Goal: Task Accomplishment & Management: Complete application form

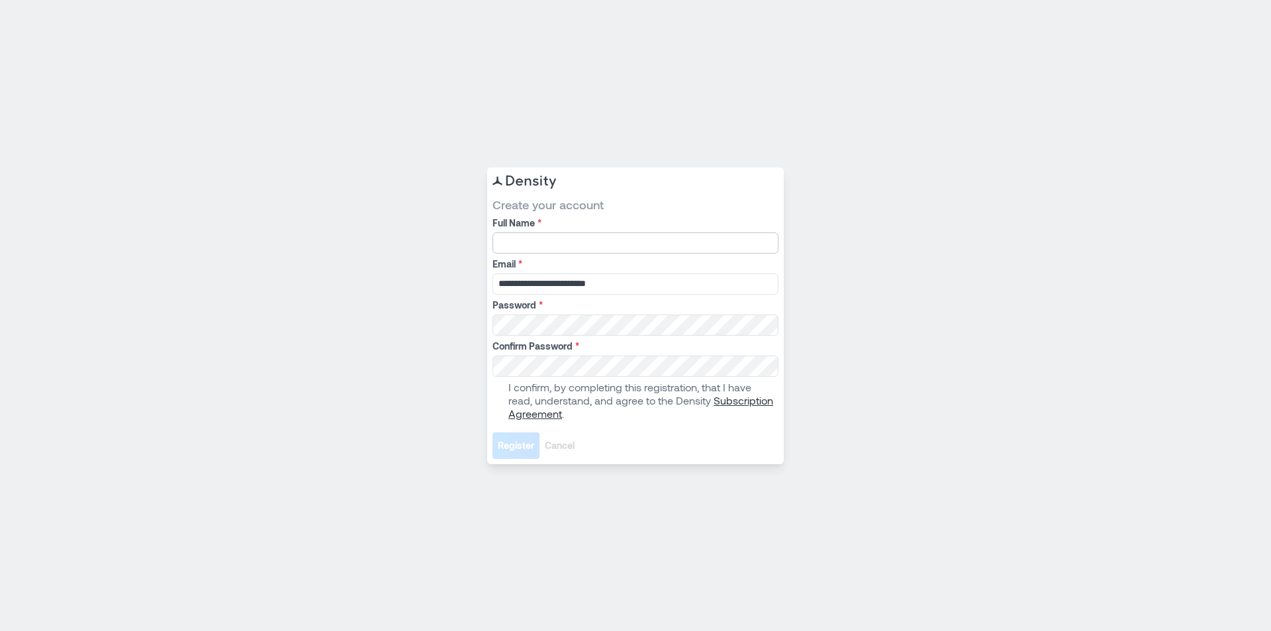
click at [573, 236] on input "Full Name *" at bounding box center [635, 242] width 286 height 21
type input "**********"
click at [492, 314] on div at bounding box center [492, 314] width 0 height 0
click at [494, 400] on span at bounding box center [497, 400] width 11 height 11
click at [732, 401] on link "Subscription Agreement" at bounding box center [640, 407] width 265 height 26
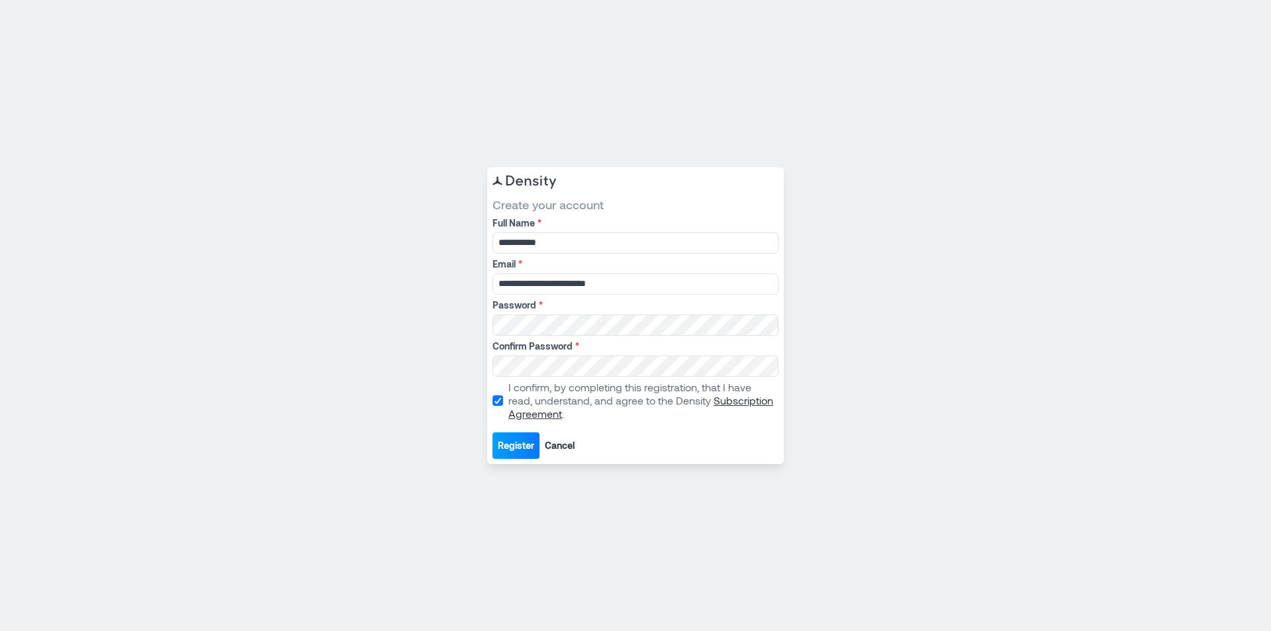
click at [521, 448] on span "Register" at bounding box center [516, 445] width 36 height 13
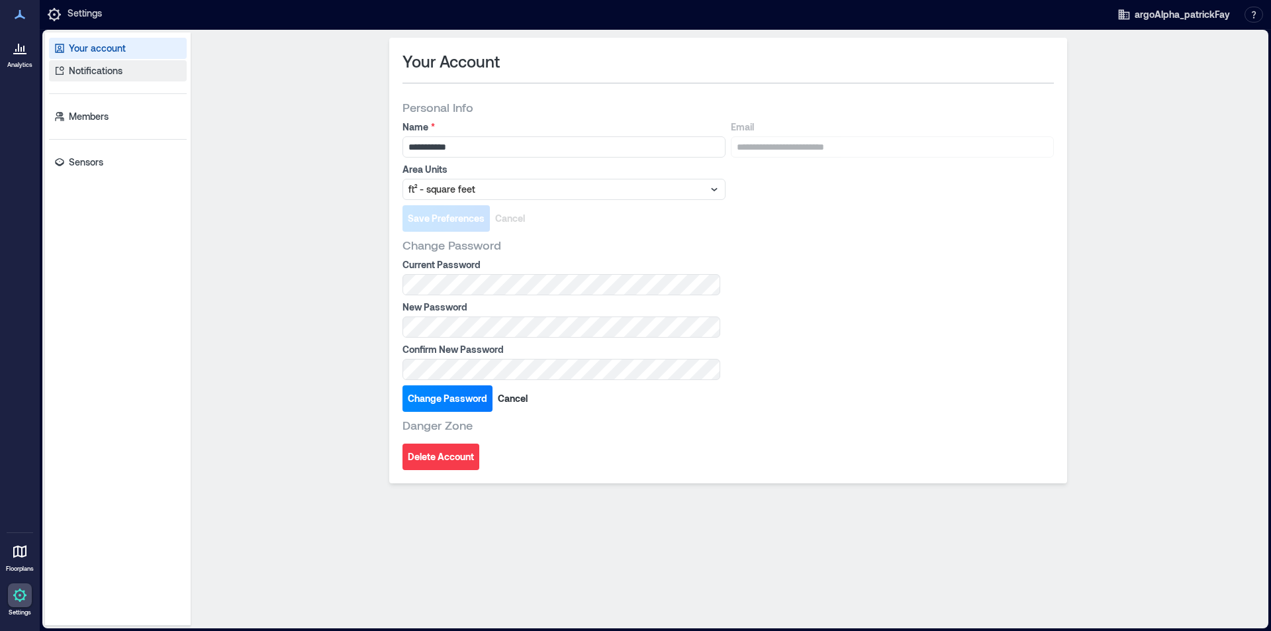
click at [107, 73] on p "Notifications" at bounding box center [96, 70] width 54 height 13
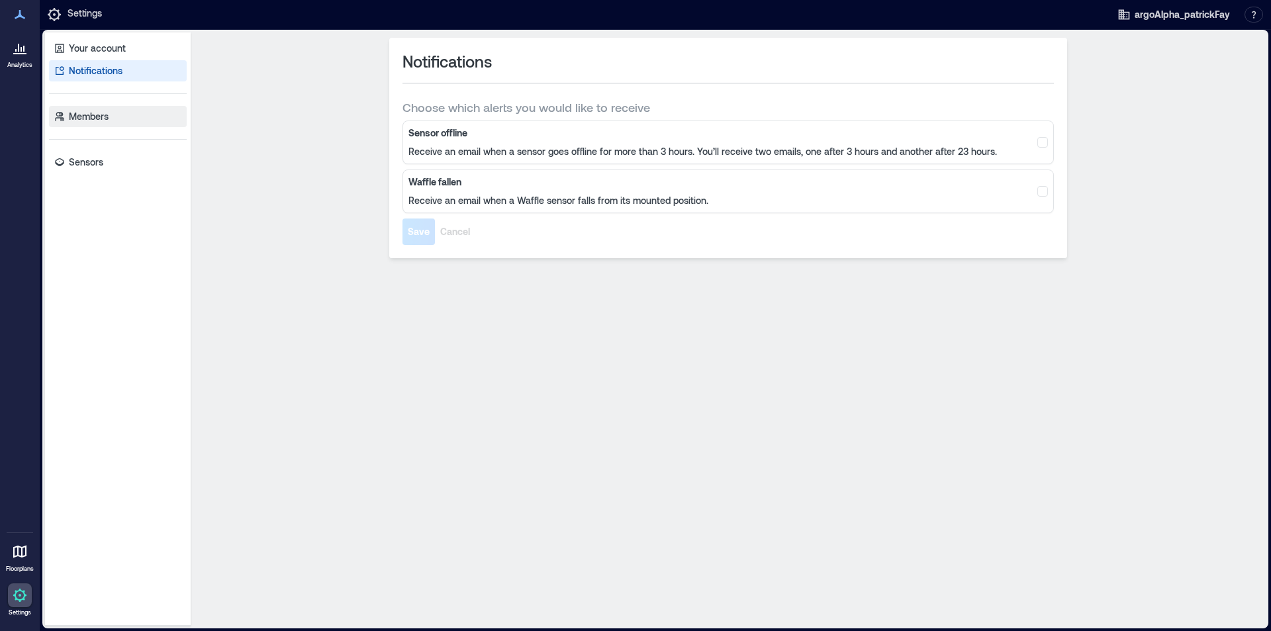
click at [103, 120] on p "Members" at bounding box center [89, 116] width 40 height 13
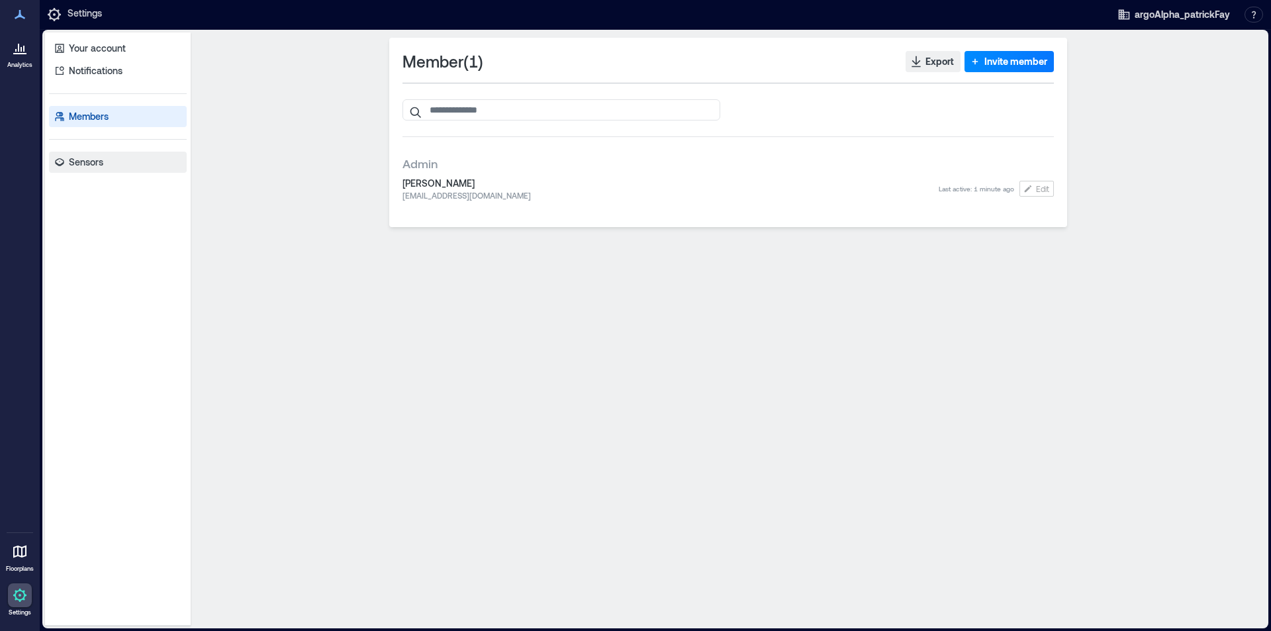
click at [100, 169] on link "Sensors" at bounding box center [118, 162] width 138 height 21
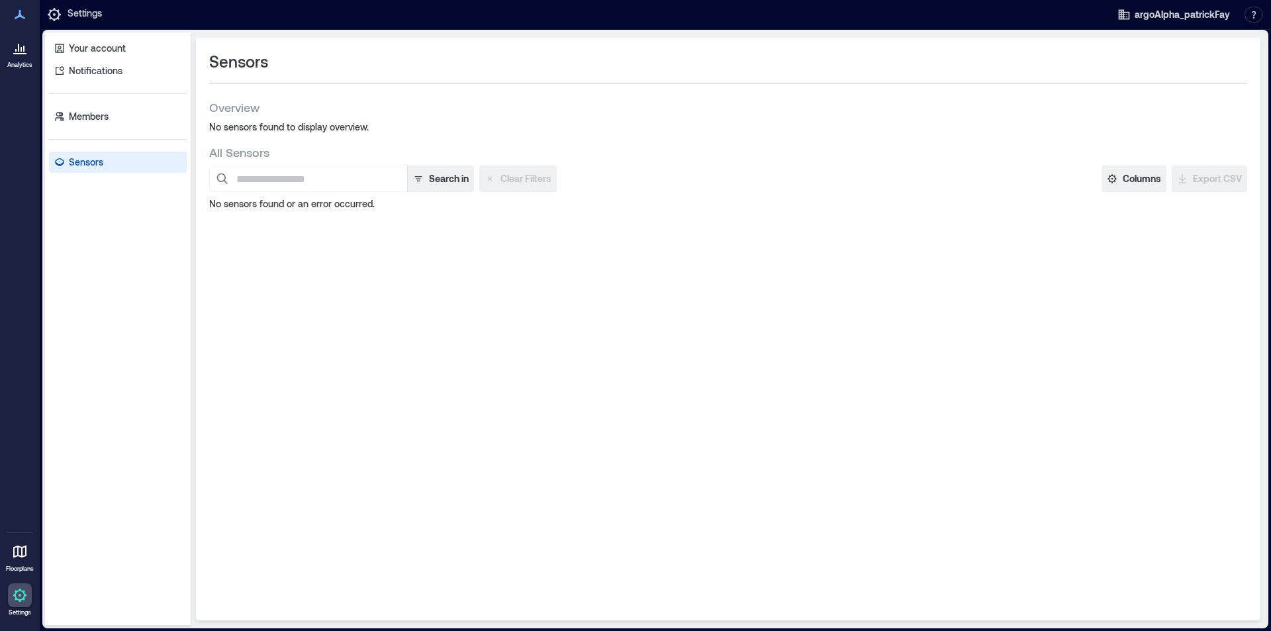
click at [24, 56] on div at bounding box center [20, 48] width 24 height 24
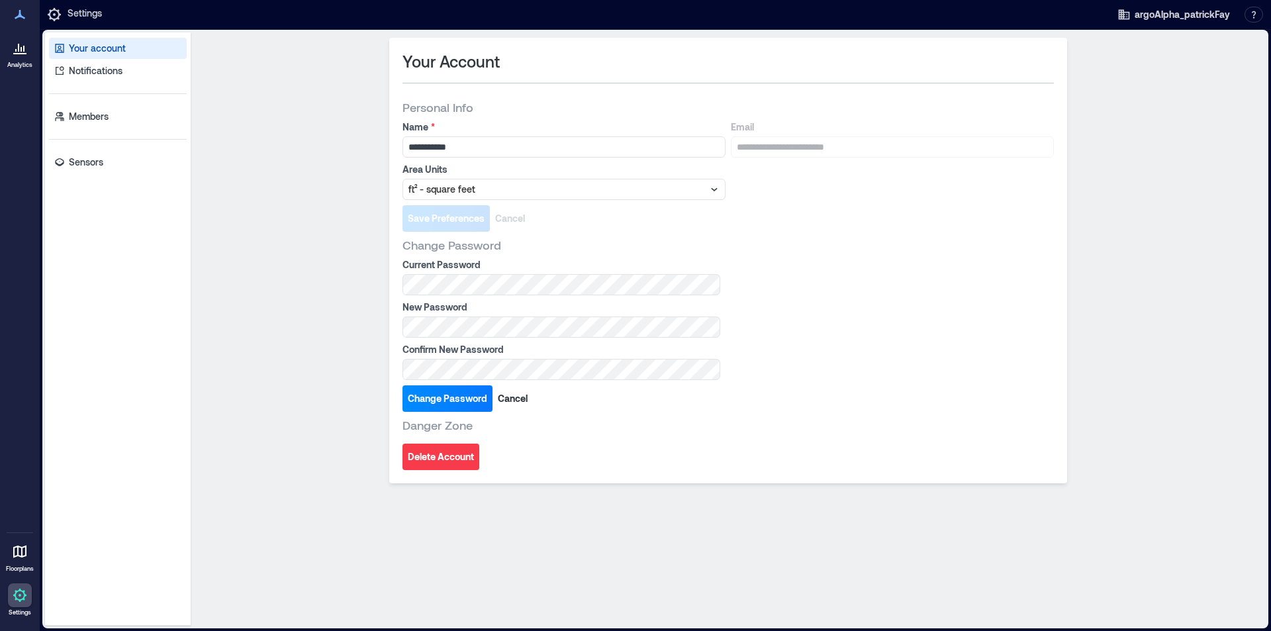
click at [21, 563] on link "Floorplans" at bounding box center [20, 555] width 36 height 41
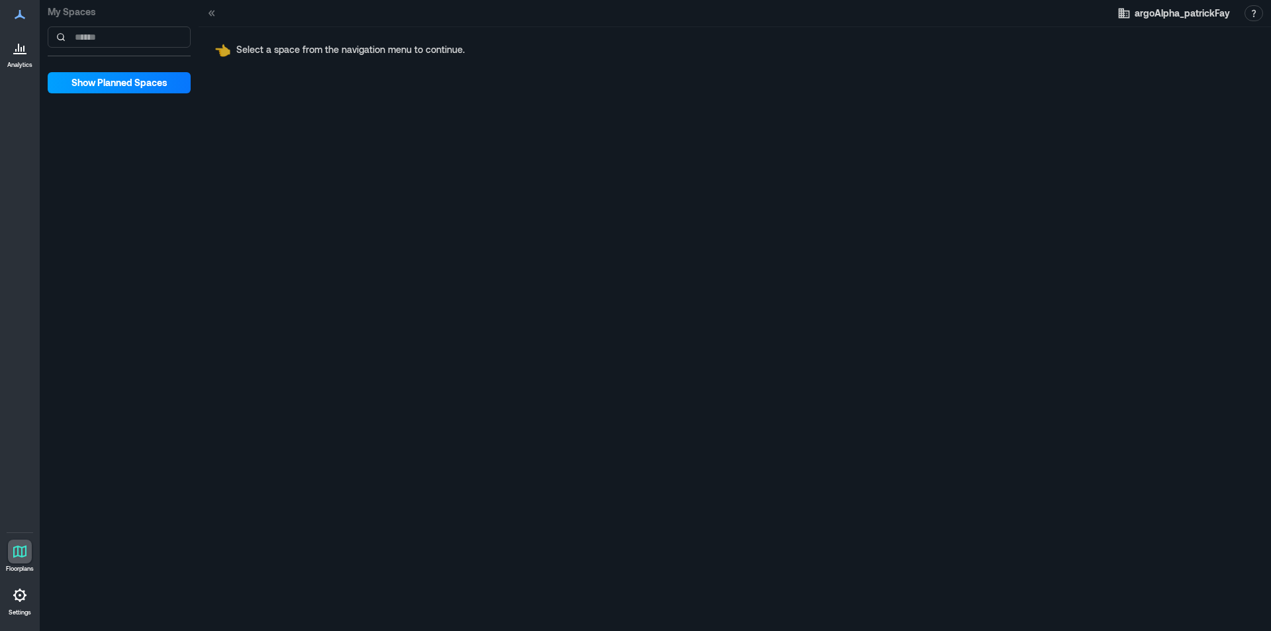
click at [120, 80] on span "Show Planned Spaces" at bounding box center [119, 82] width 96 height 13
click at [120, 80] on span "Hide Planned Spaces" at bounding box center [119, 82] width 92 height 13
click at [111, 40] on input at bounding box center [119, 36] width 143 height 21
click at [19, 598] on icon at bounding box center [20, 595] width 16 height 16
